Goal: Complete application form: Complete application form

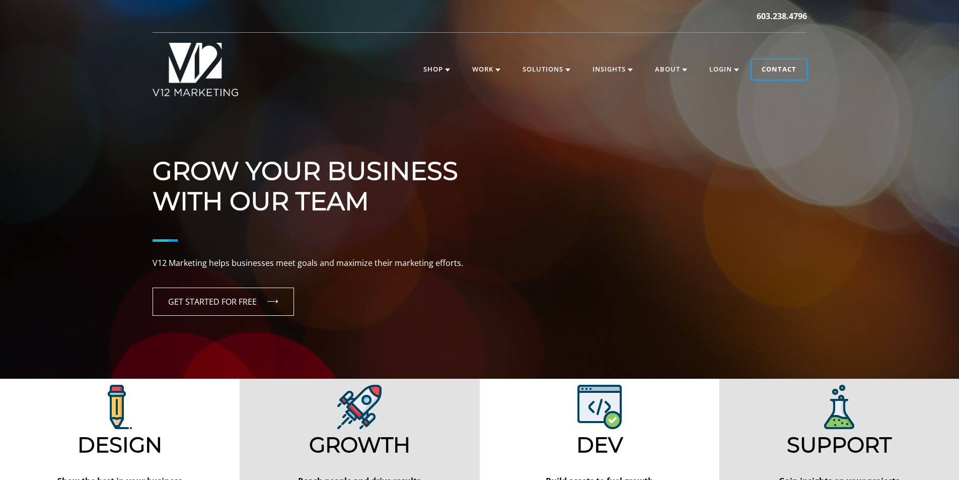
click at [775, 69] on link "Contact" at bounding box center [778, 69] width 55 height 20
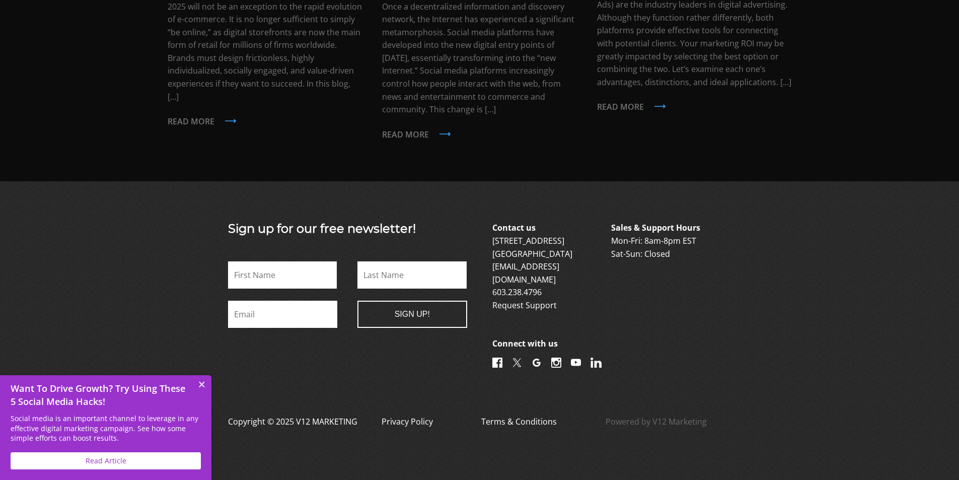
scroll to position [2394, 0]
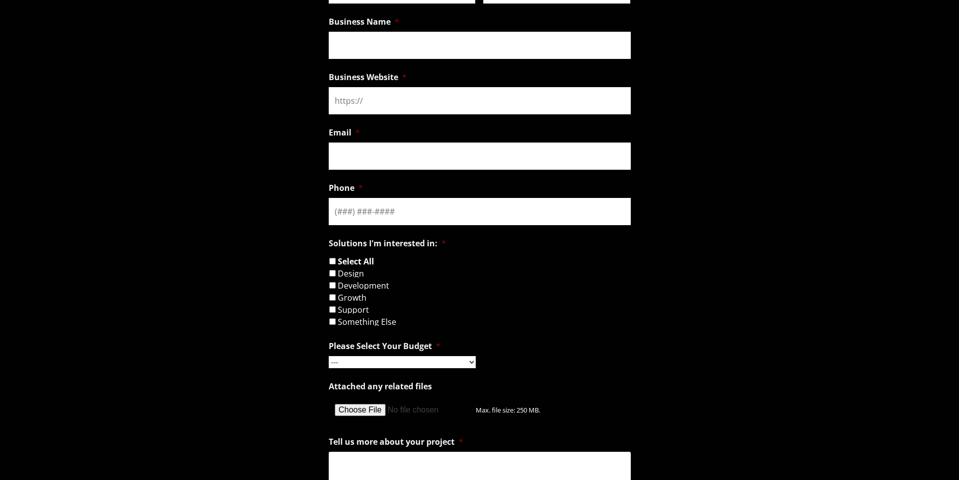
scroll to position [755, 0]
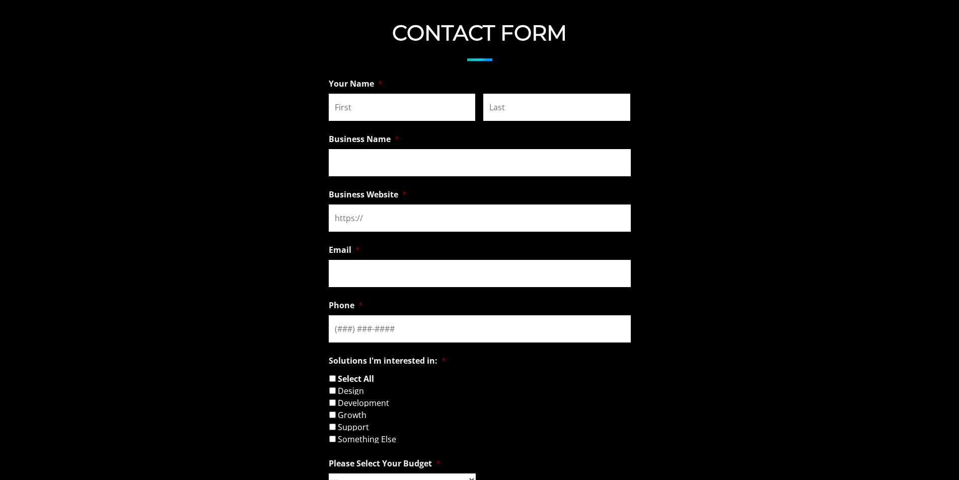
click at [415, 112] on input "First" at bounding box center [402, 107] width 147 height 27
type input "John"
type input "Montes"
type input "Digtal Comets"
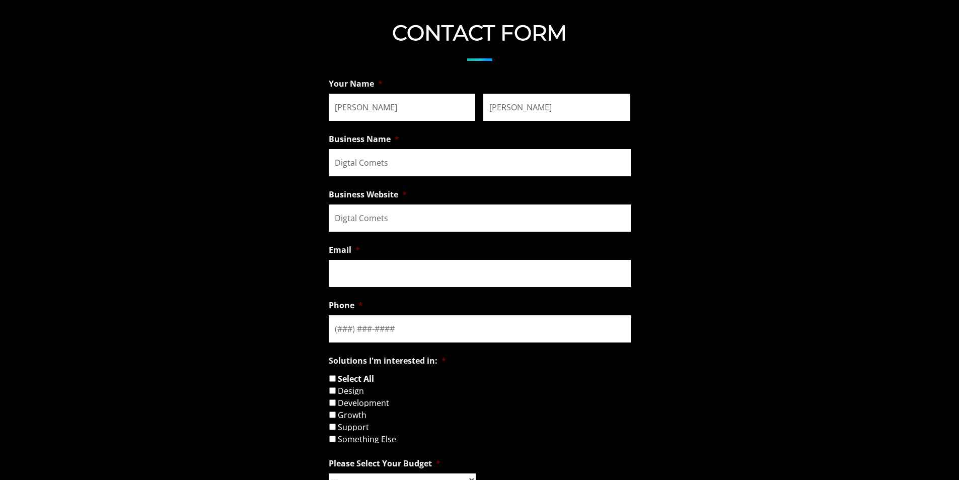
type input "john@digitalcomets.org"
type input "(651) 419-8101"
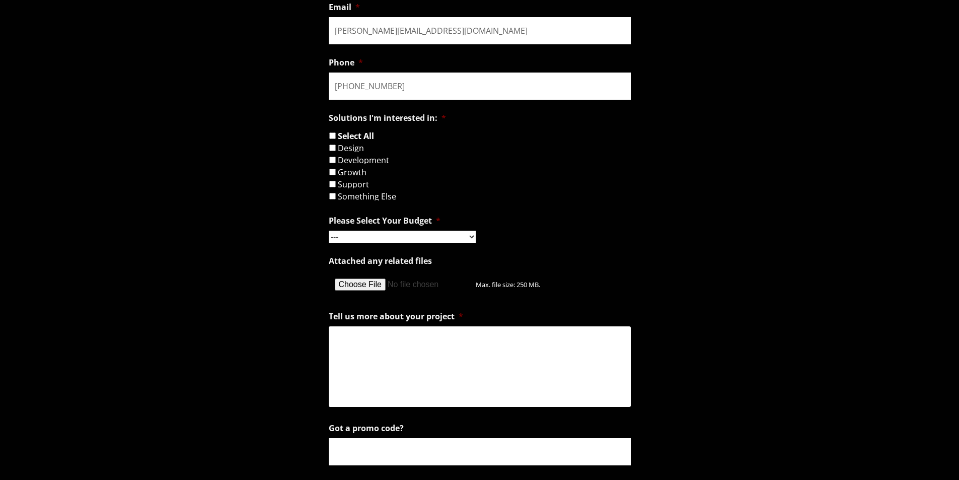
scroll to position [1007, 0]
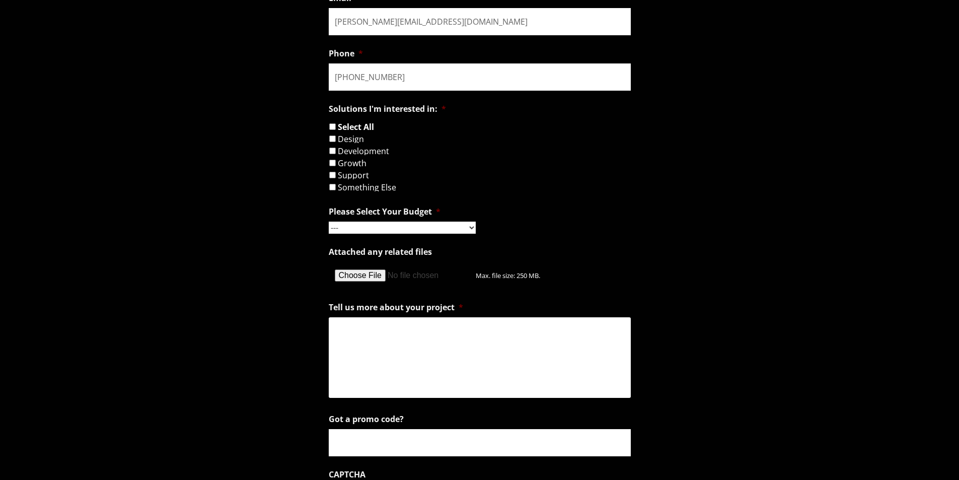
click at [333, 138] on input "Design" at bounding box center [332, 138] width 7 height 7
checkbox input "true"
click at [332, 151] on input "Development" at bounding box center [332, 150] width 7 height 7
checkbox input "true"
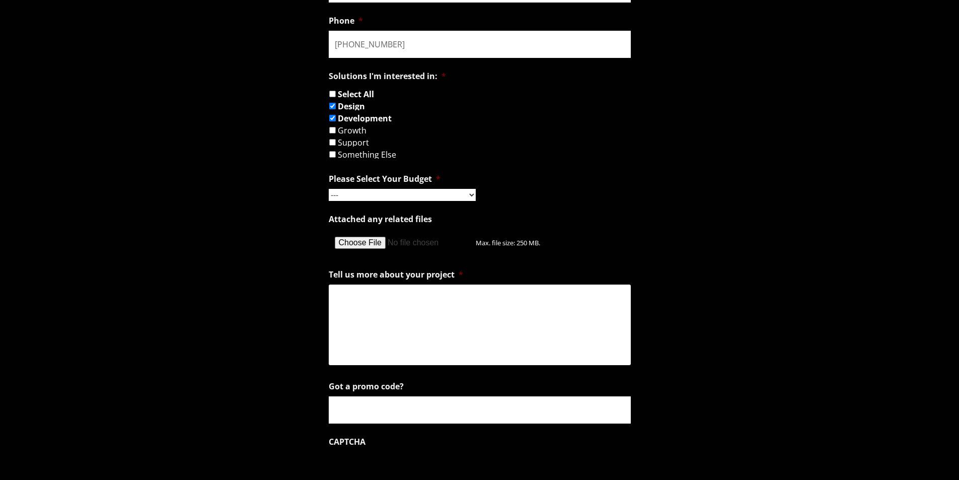
scroll to position [1057, 0]
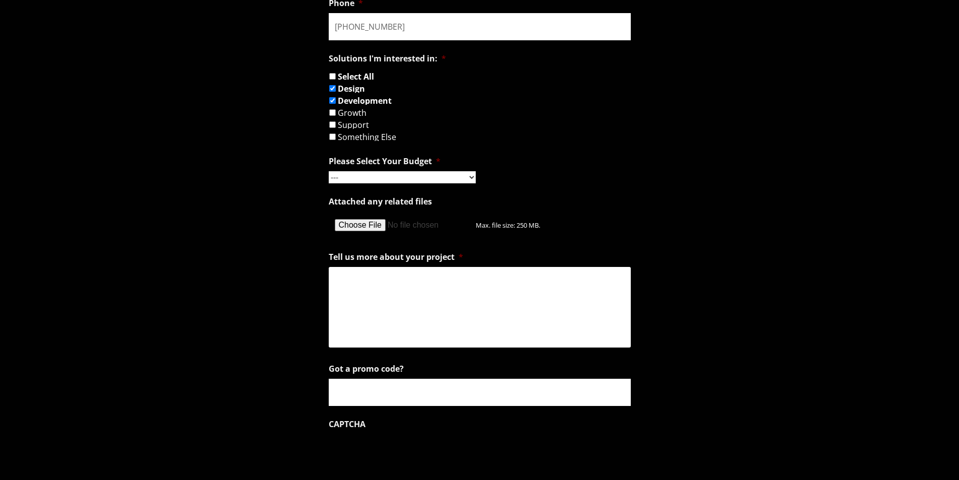
click at [383, 177] on select "--- Hourly Support: $100 / Hour Less than $1,000 $1,000 - $5,000 $5,000 - $20,0…" at bounding box center [402, 177] width 147 height 12
select select "$5,000 - $20,000"
click at [329, 171] on select "--- Hourly Support: $100 / Hour Less than $1,000 $1,000 - $5,000 $5,000 - $20,0…" at bounding box center [402, 177] width 147 height 12
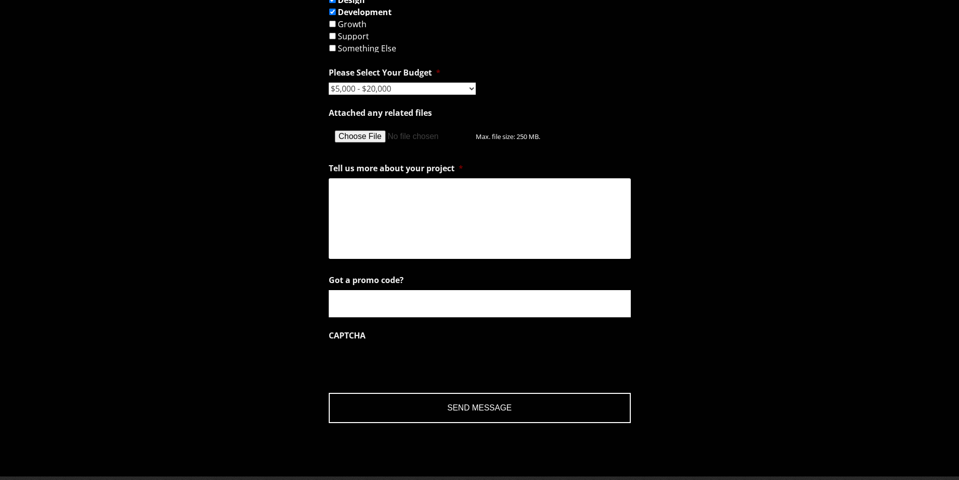
scroll to position [1158, 0]
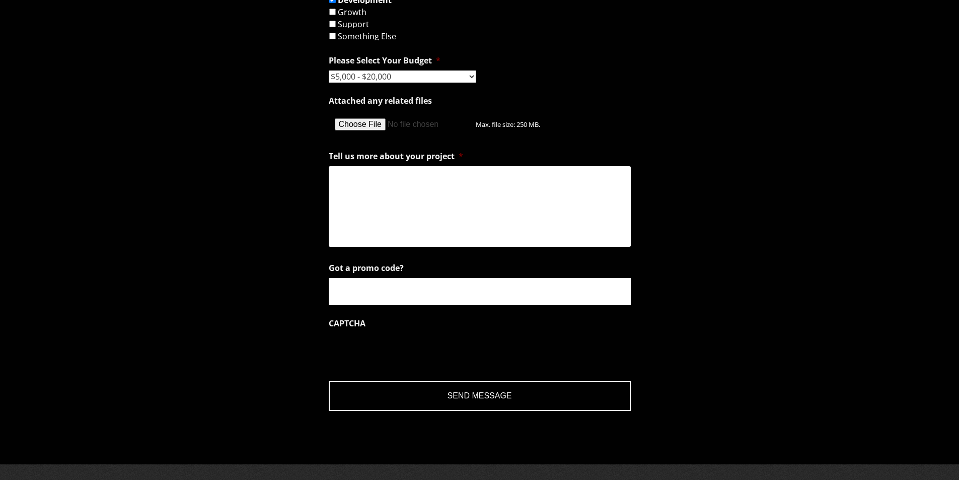
click at [382, 186] on textarea "Tell us more about your project *" at bounding box center [480, 206] width 302 height 81
